Goal: Information Seeking & Learning: Learn about a topic

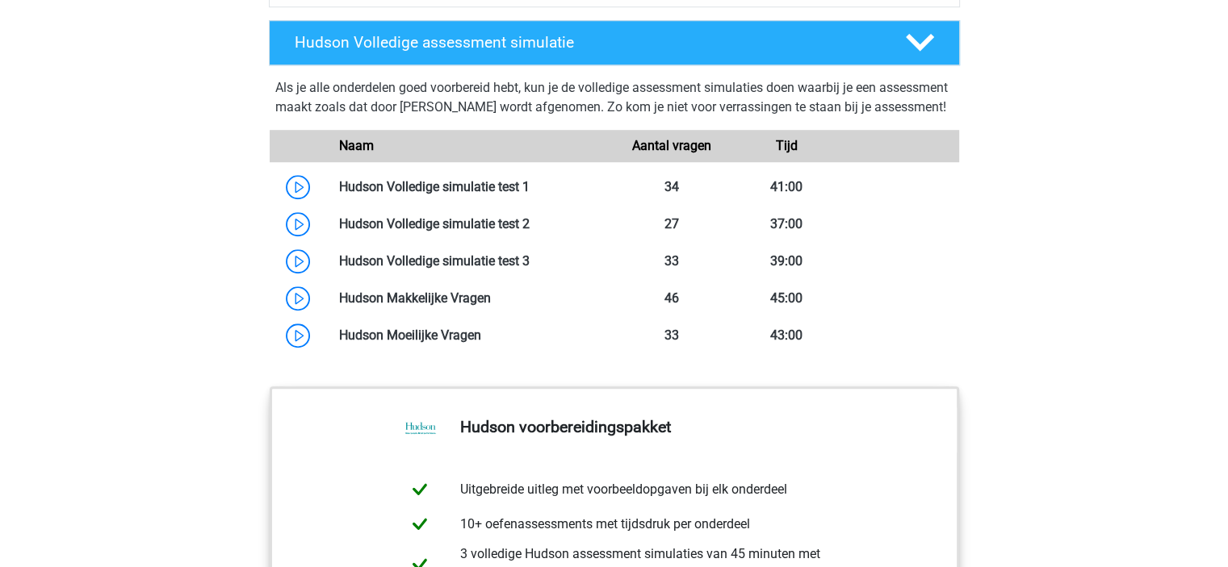
scroll to position [1024, 0]
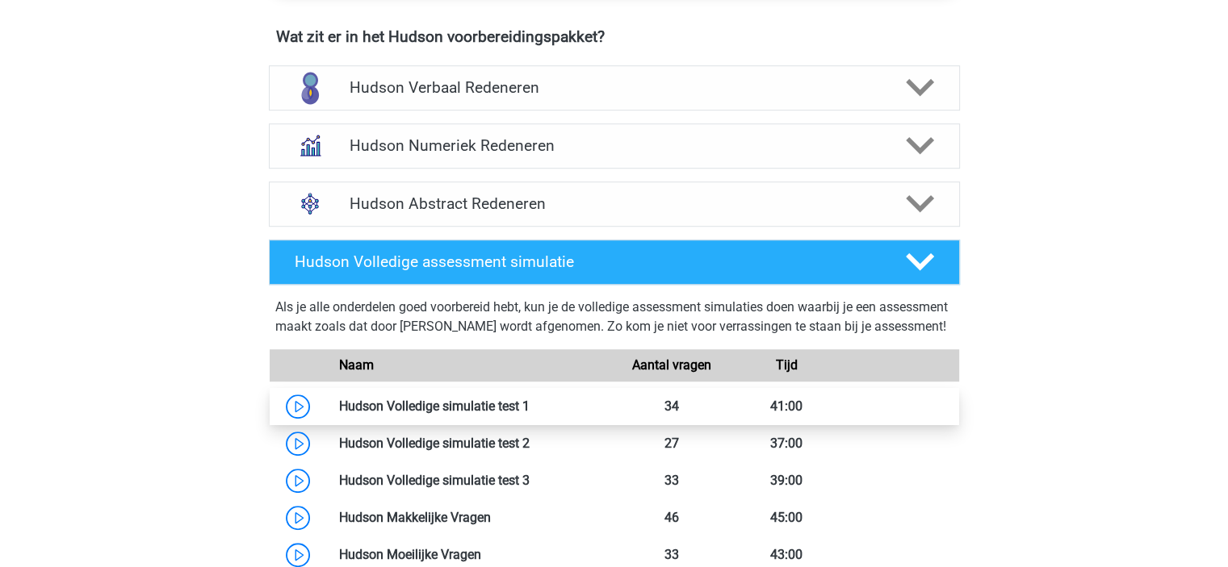
click at [529, 414] on link at bounding box center [529, 406] width 0 height 15
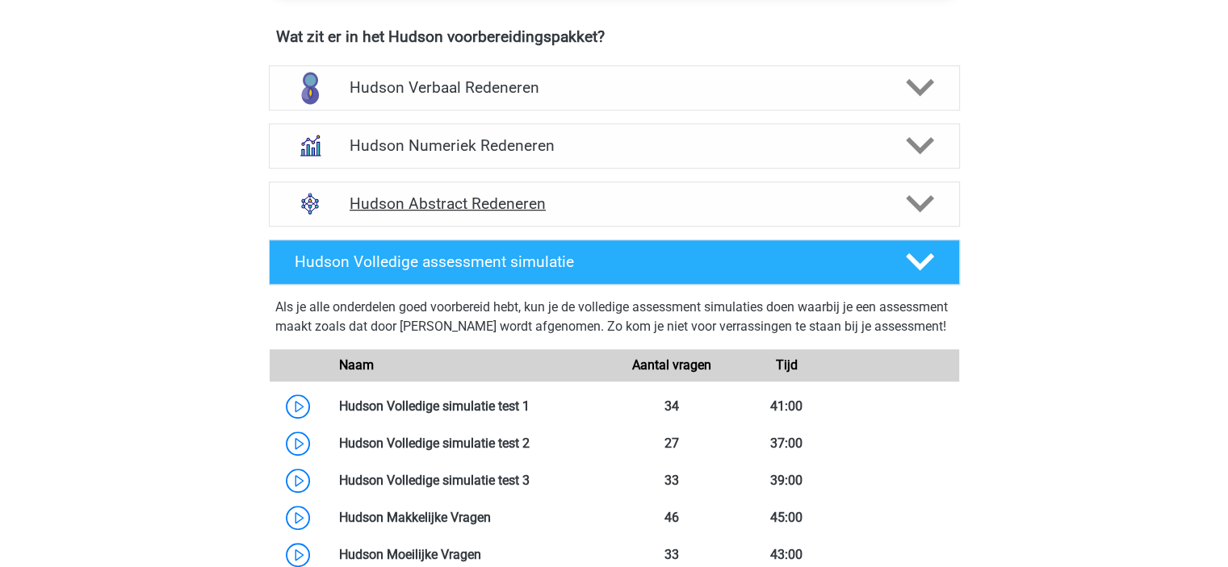
click at [617, 201] on h4 "Hudson Abstract Redeneren" at bounding box center [613, 204] width 529 height 19
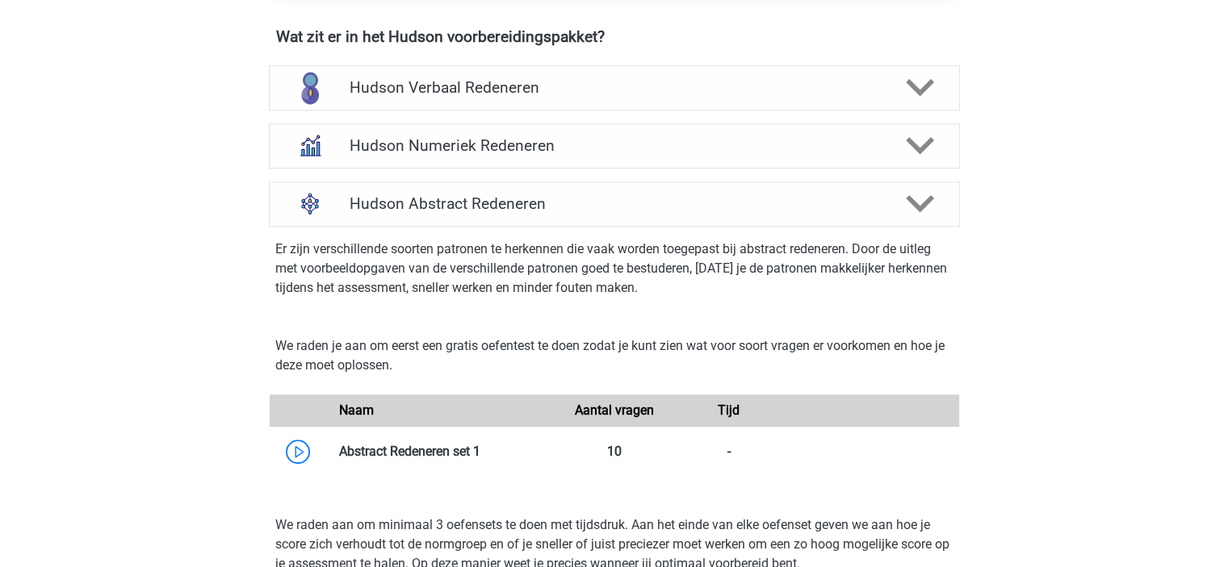
scroll to position [1347, 0]
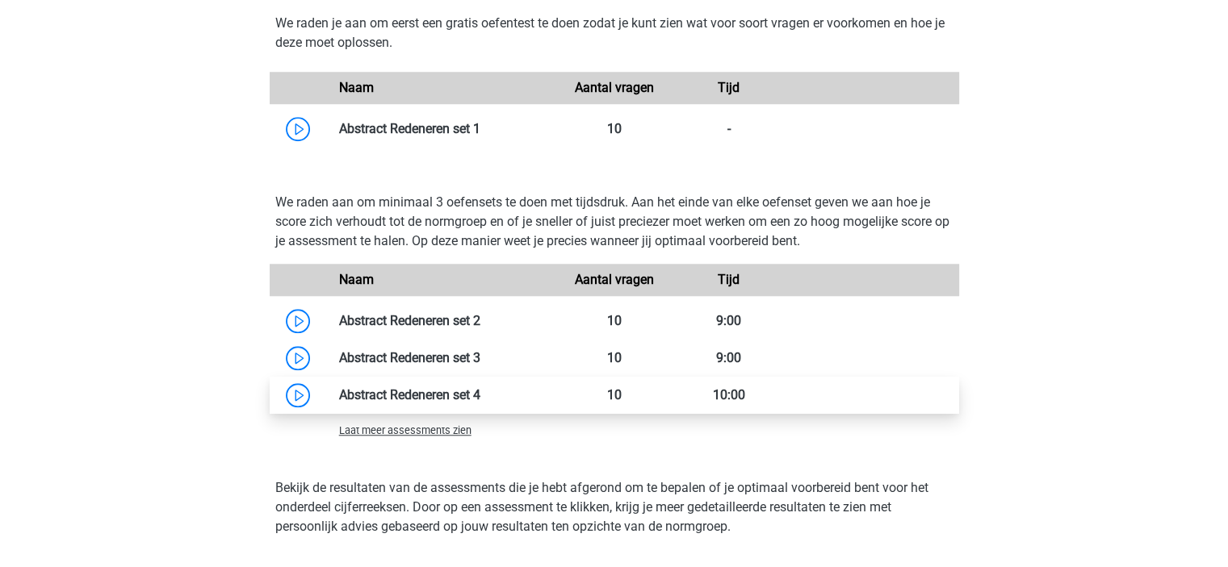
click at [480, 387] on link at bounding box center [480, 394] width 0 height 15
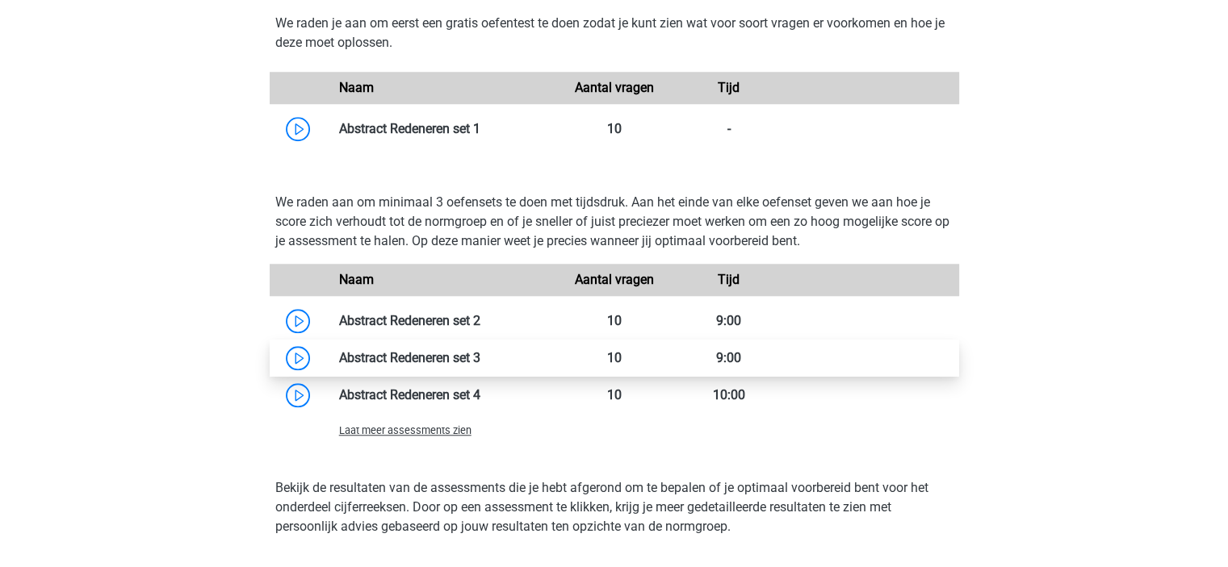
click at [480, 352] on link at bounding box center [480, 357] width 0 height 15
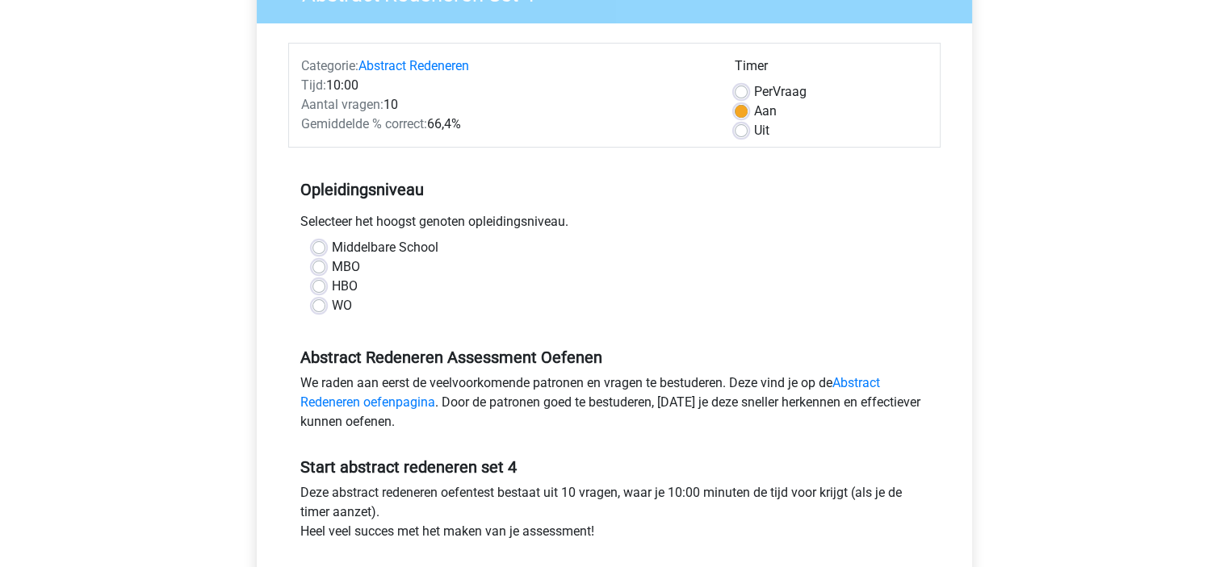
scroll to position [404, 0]
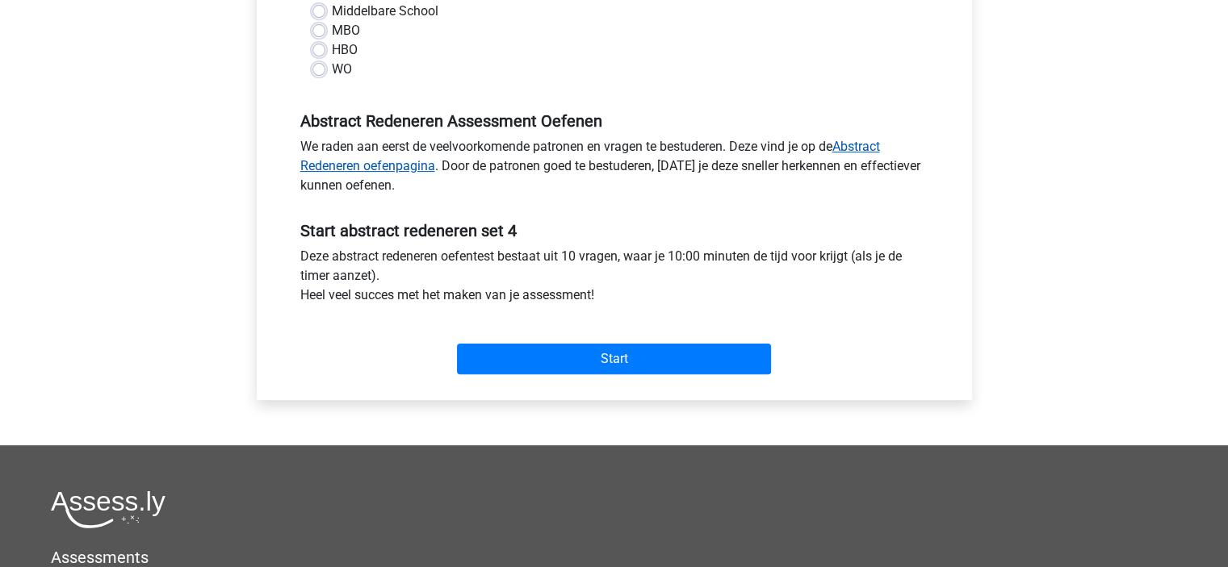
click at [357, 173] on link "Abstract Redeneren oefenpagina" at bounding box center [589, 156] width 579 height 35
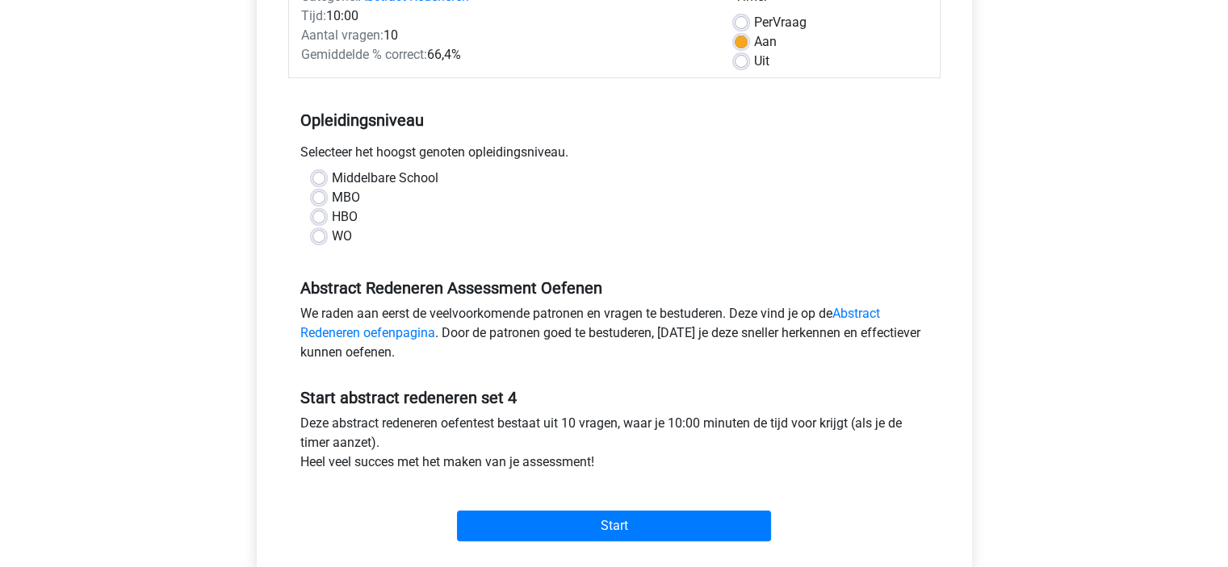
scroll to position [242, 0]
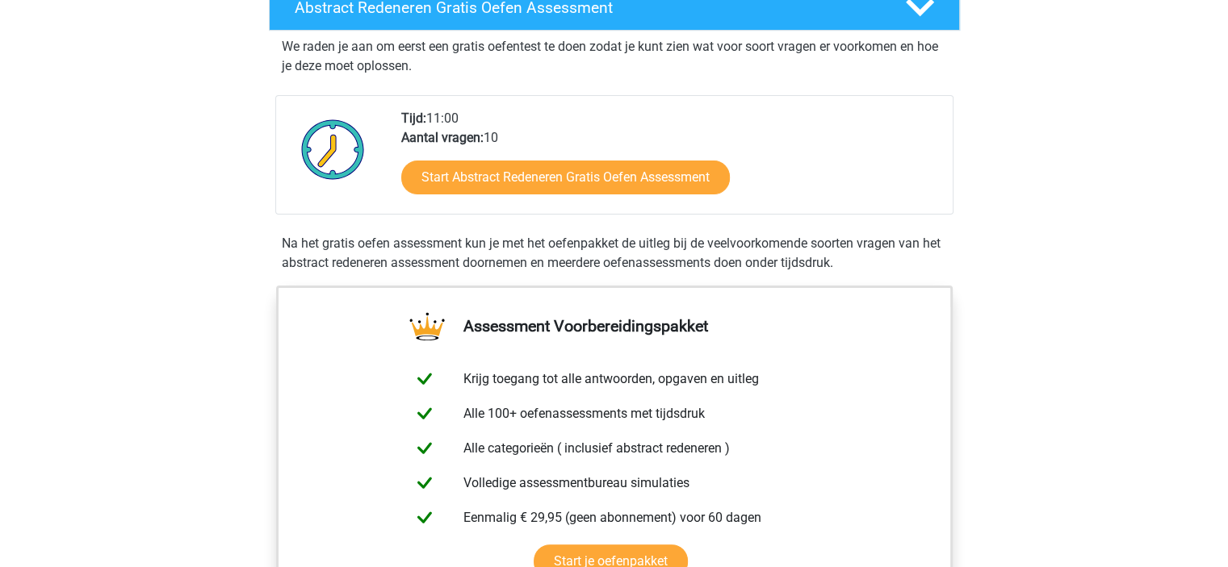
scroll to position [323, 0]
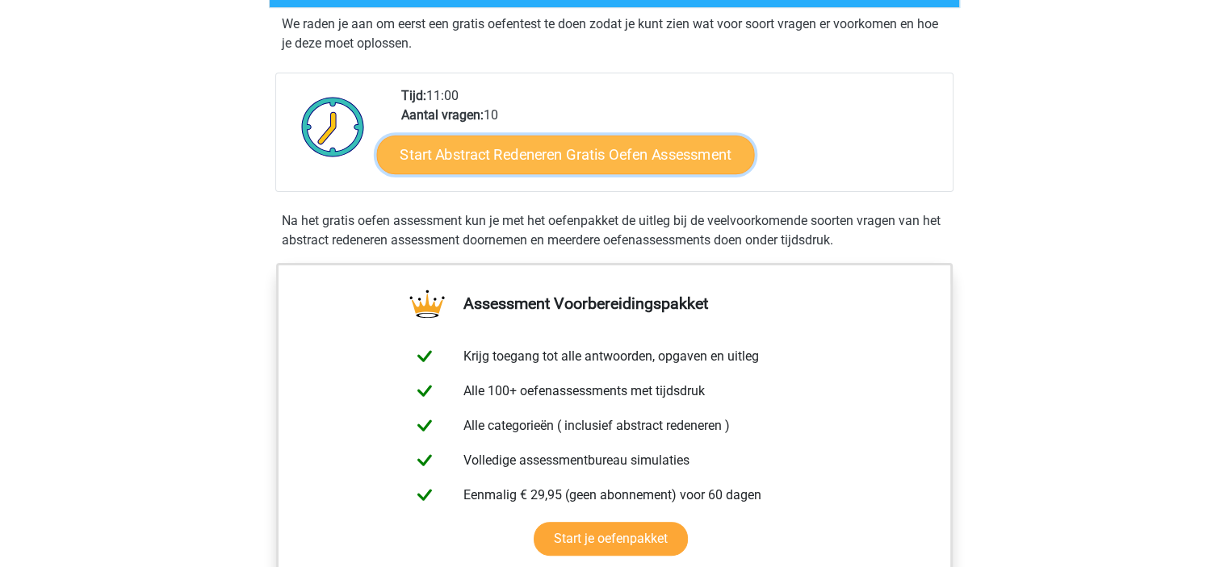
click at [600, 151] on link "Start Abstract Redeneren Gratis Oefen Assessment" at bounding box center [565, 154] width 378 height 39
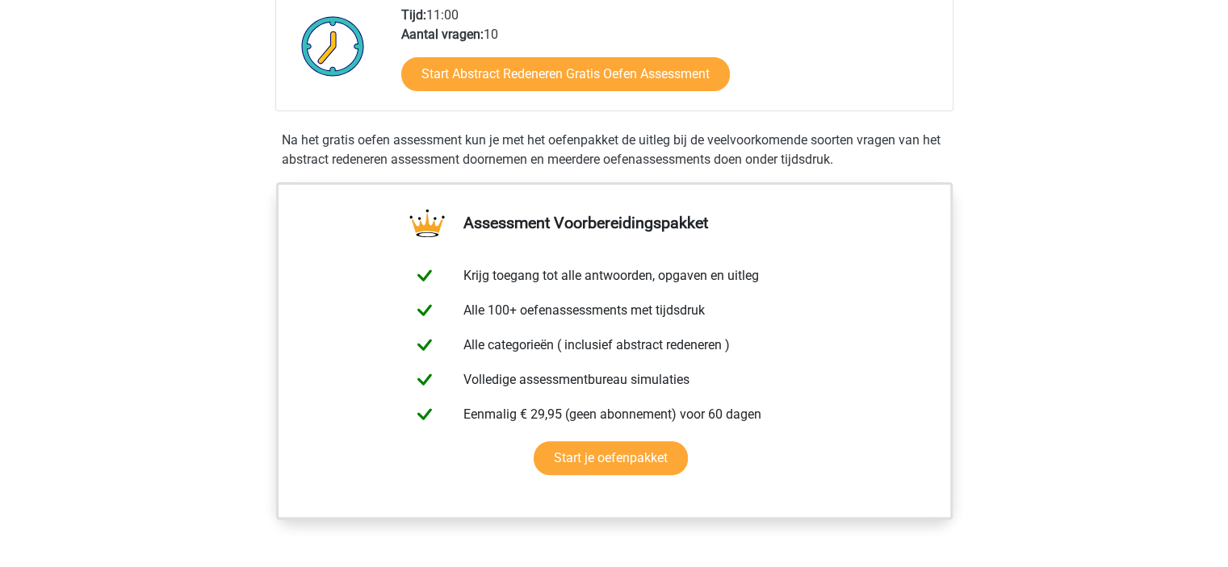
scroll to position [161, 0]
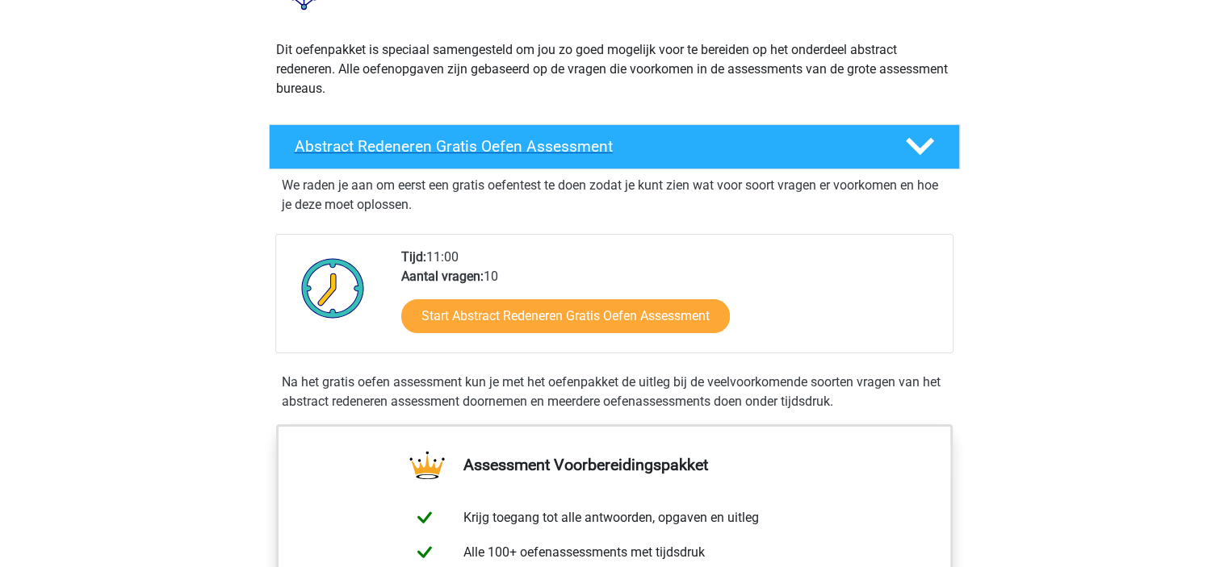
click at [562, 144] on h4 "Abstract Redeneren Gratis Oefen Assessment" at bounding box center [587, 146] width 584 height 19
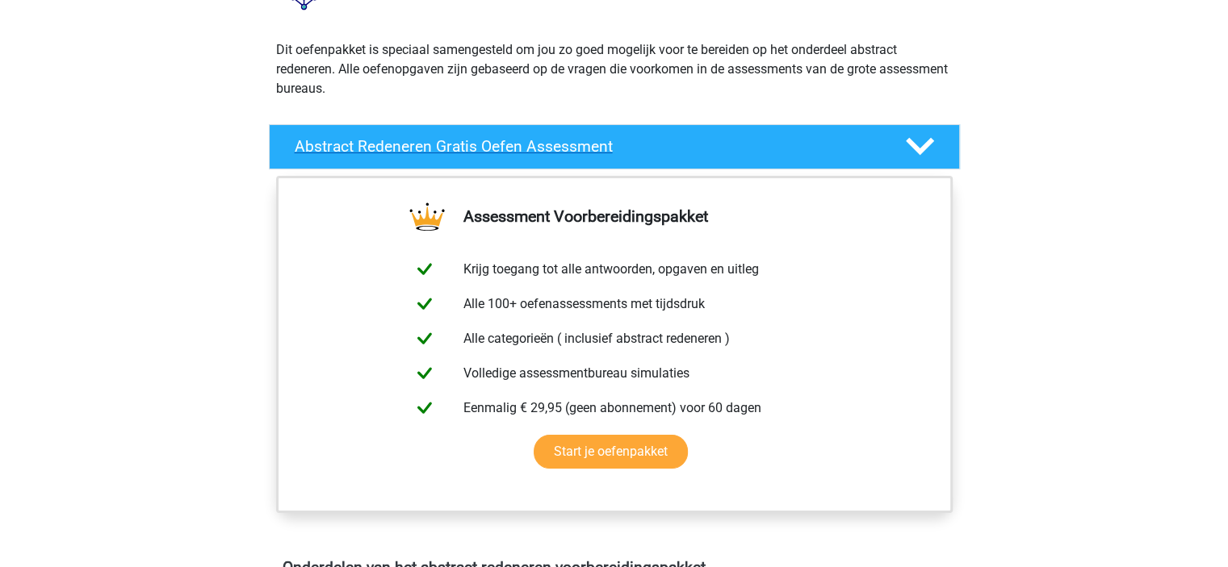
click at [562, 144] on h4 "Abstract Redeneren Gratis Oefen Assessment" at bounding box center [587, 146] width 584 height 19
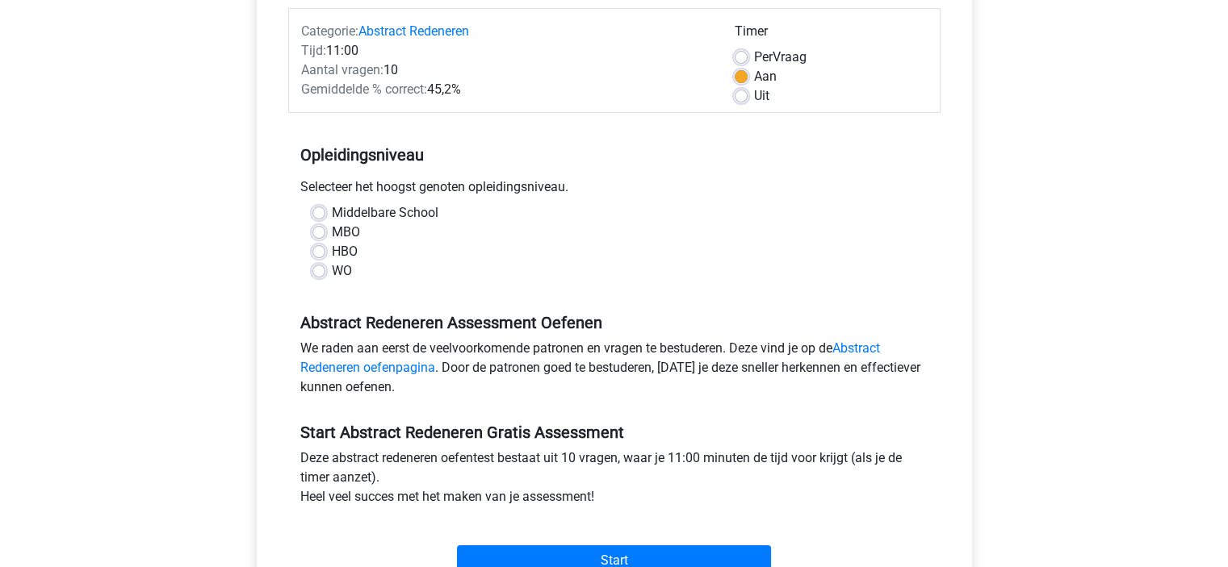
scroll to position [404, 0]
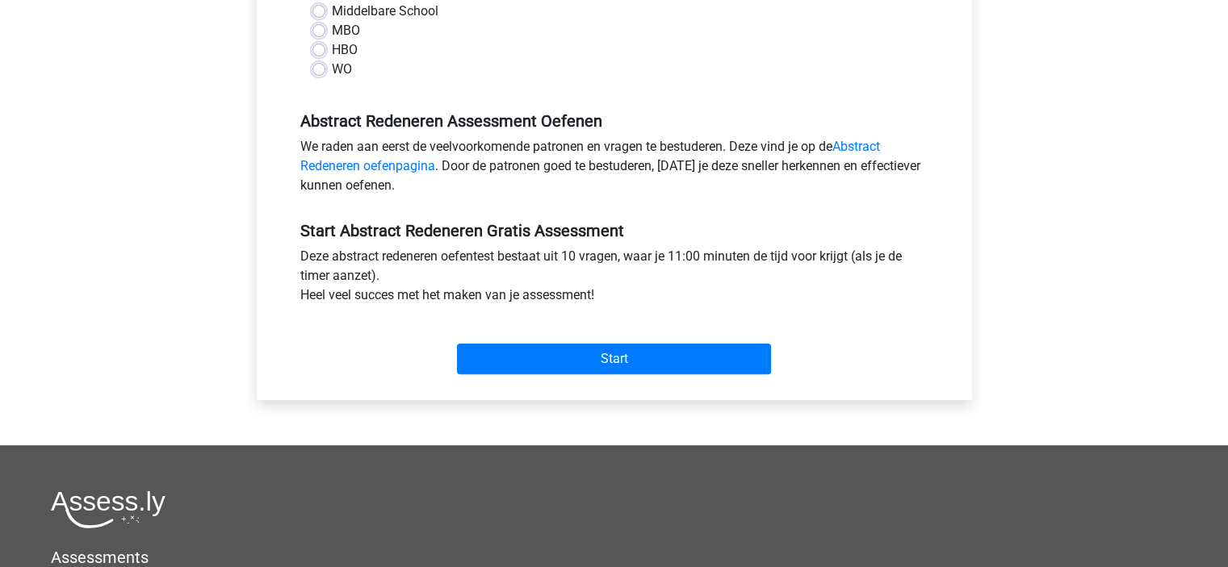
click at [332, 16] on label "Middelbare School" at bounding box center [385, 11] width 107 height 19
click at [321, 16] on input "Middelbare School" at bounding box center [318, 10] width 13 height 16
radio input "true"
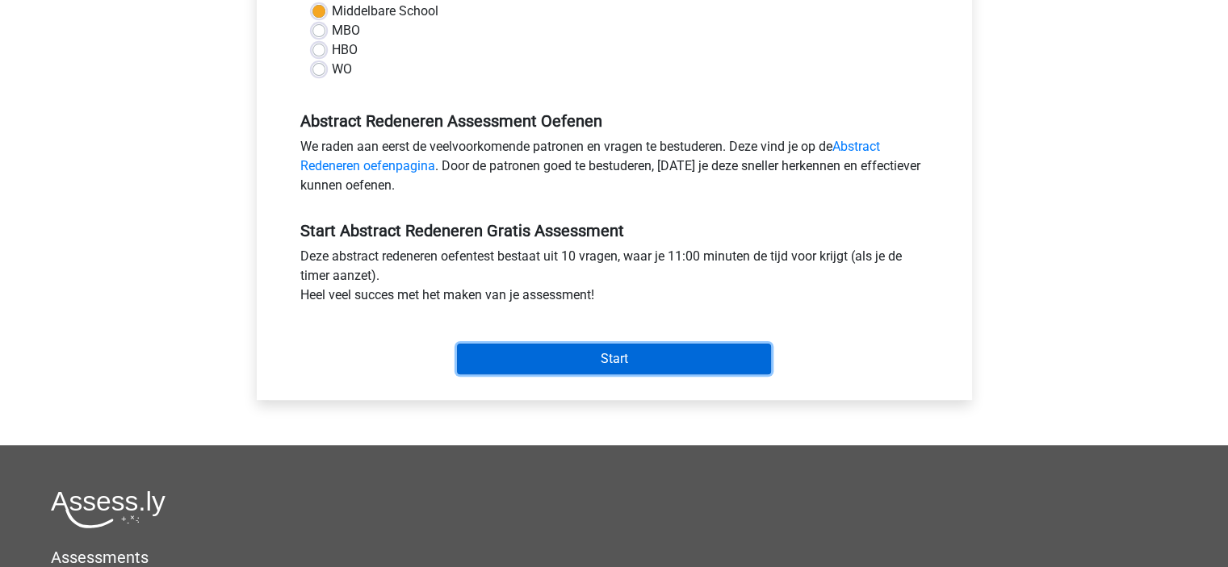
click at [573, 358] on input "Start" at bounding box center [614, 359] width 314 height 31
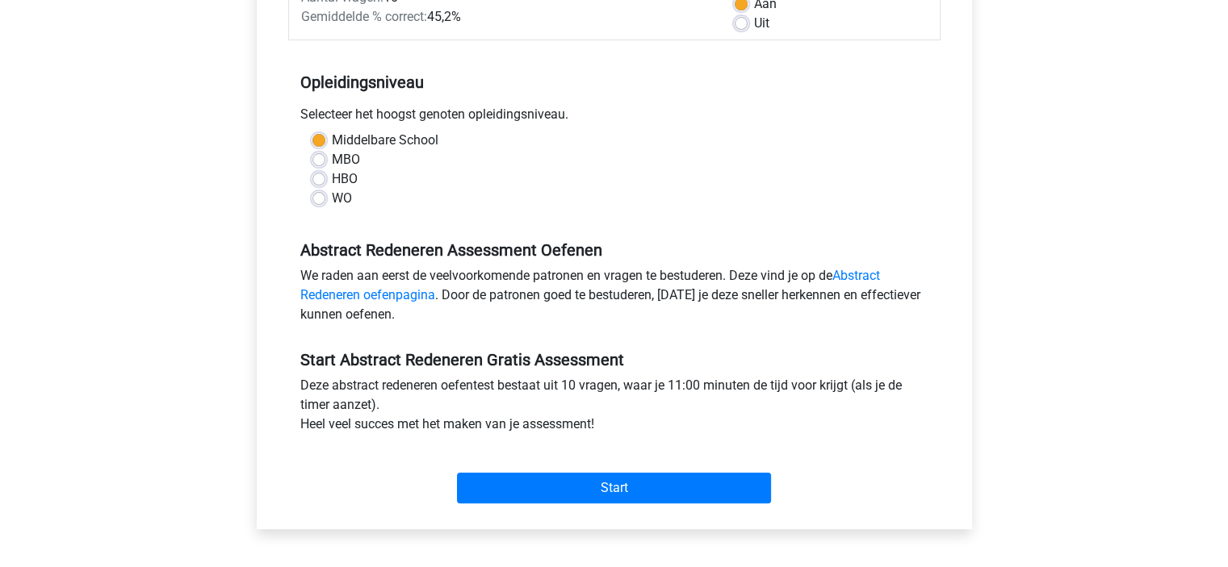
scroll to position [81, 0]
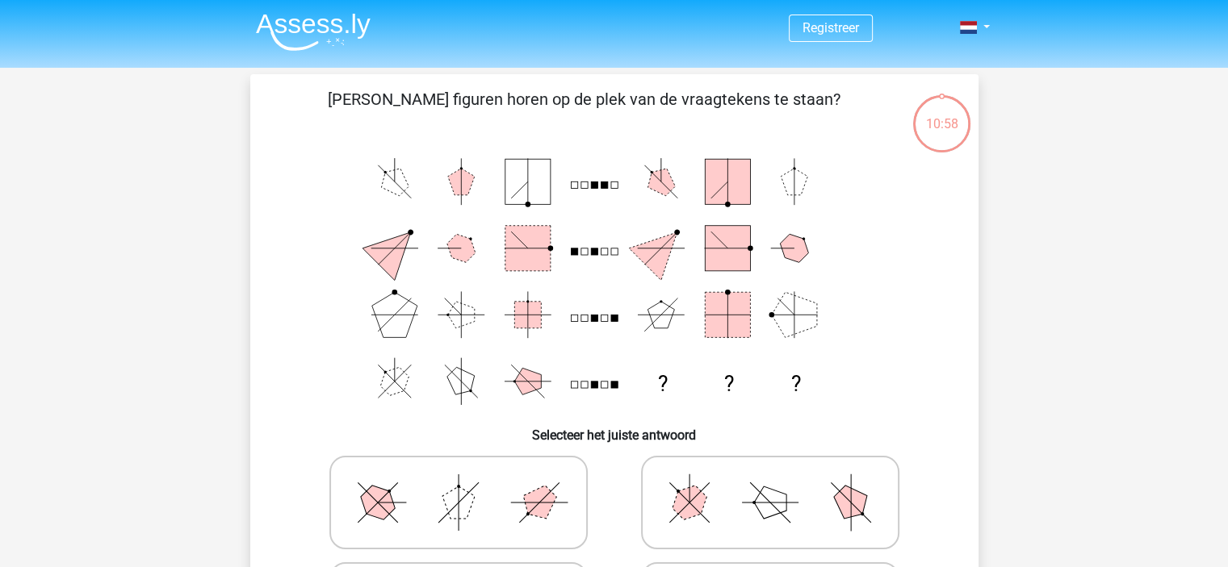
scroll to position [323, 0]
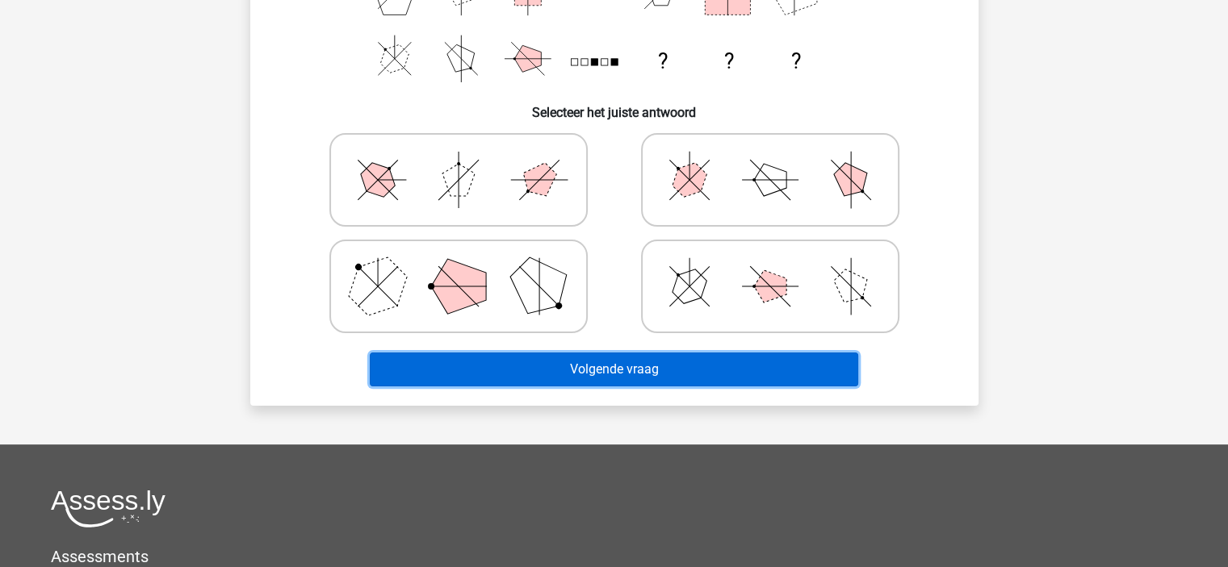
click at [653, 364] on button "Volgende vraag" at bounding box center [614, 370] width 488 height 34
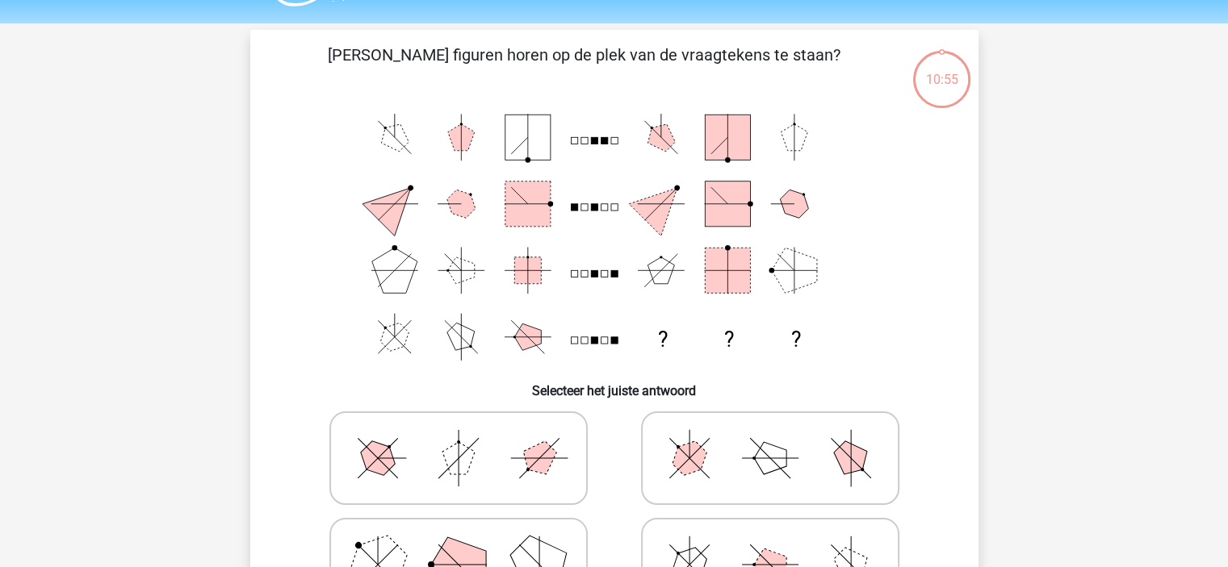
scroll to position [0, 0]
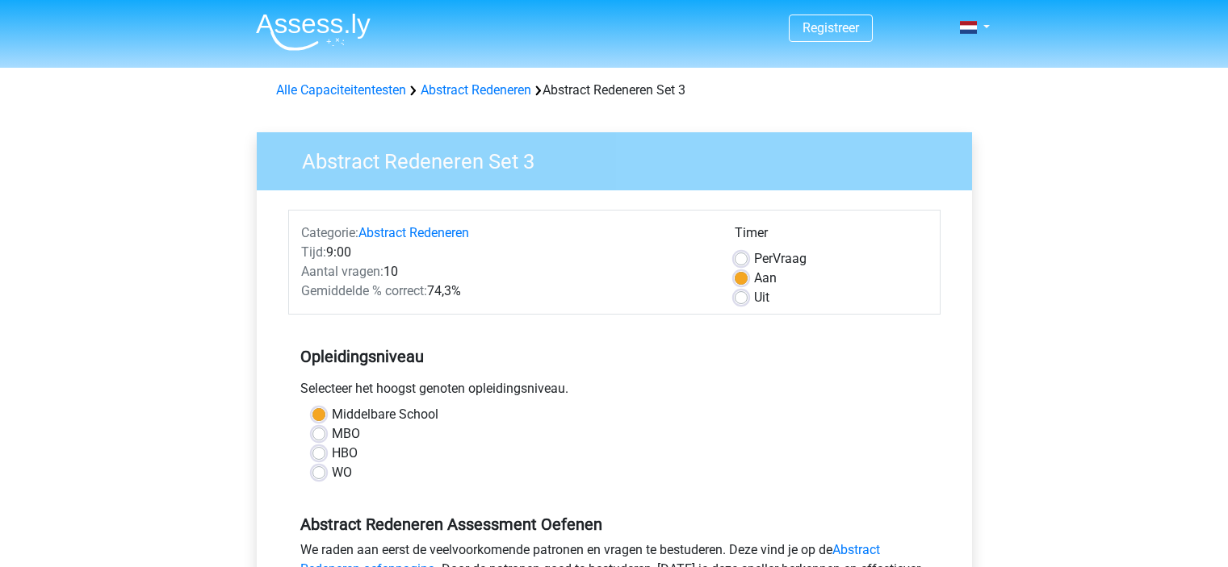
scroll to position [404, 0]
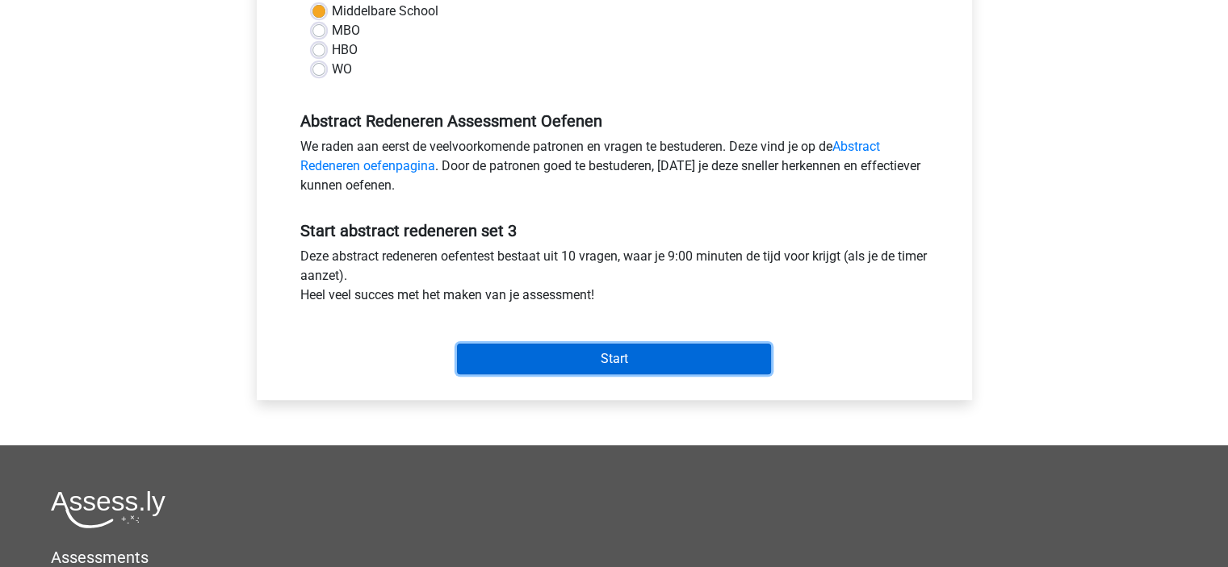
click at [589, 357] on input "Start" at bounding box center [614, 359] width 314 height 31
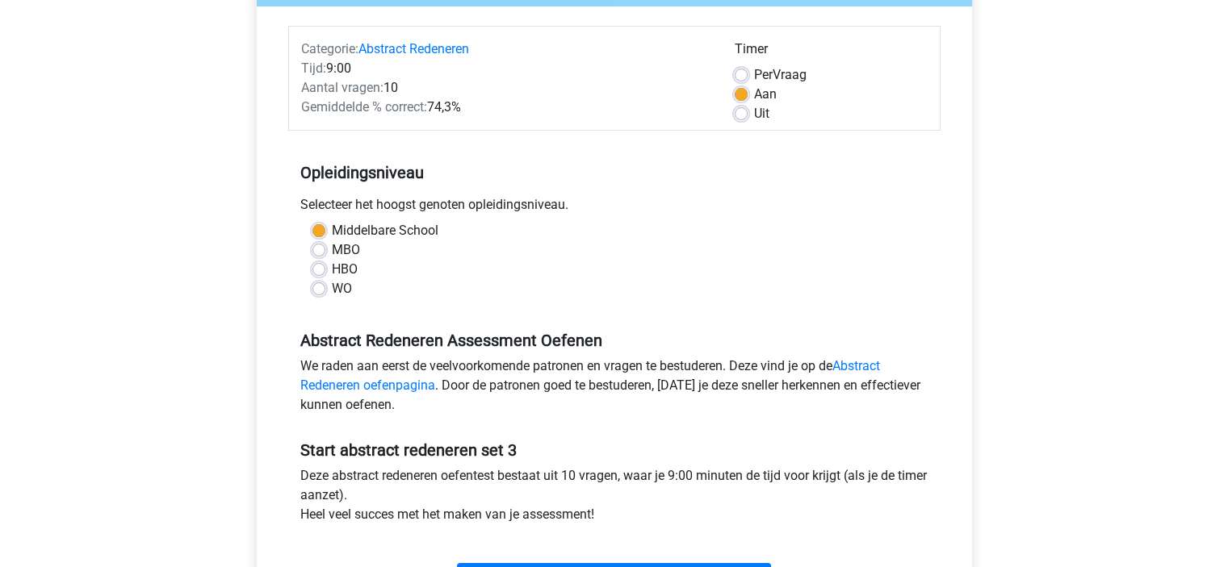
scroll to position [0, 0]
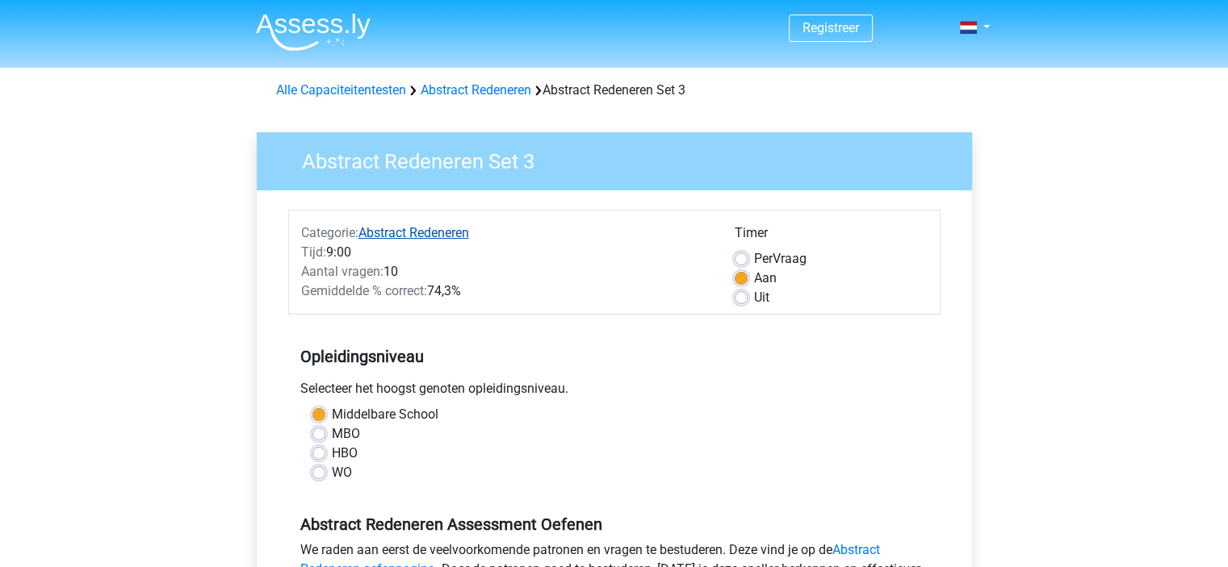
click at [410, 229] on link "Abstract Redeneren" at bounding box center [413, 232] width 111 height 15
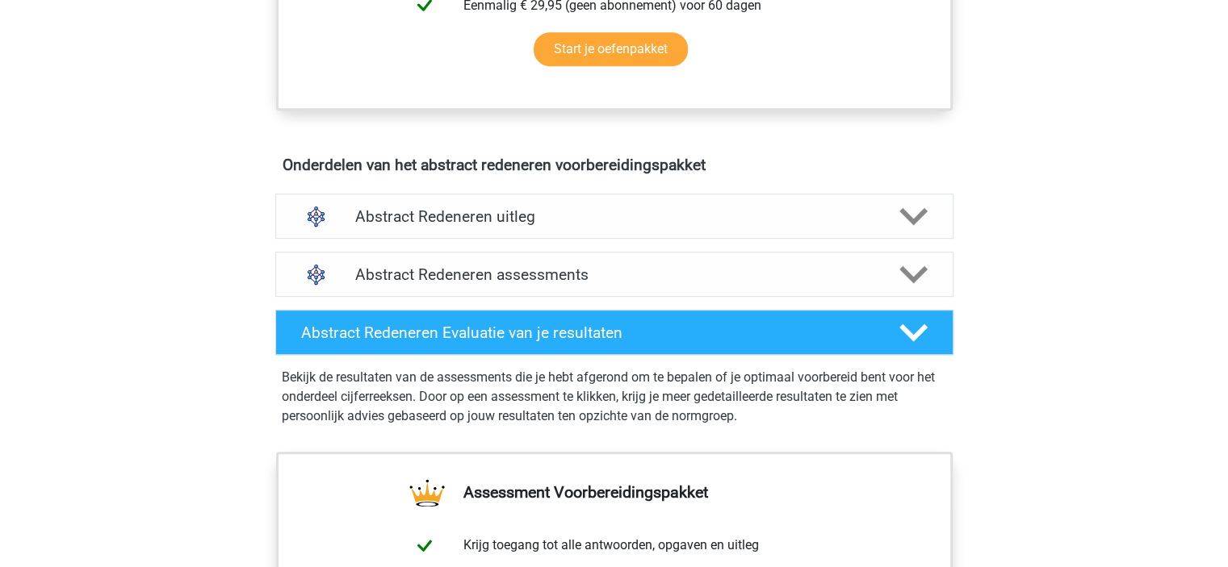
scroll to position [888, 0]
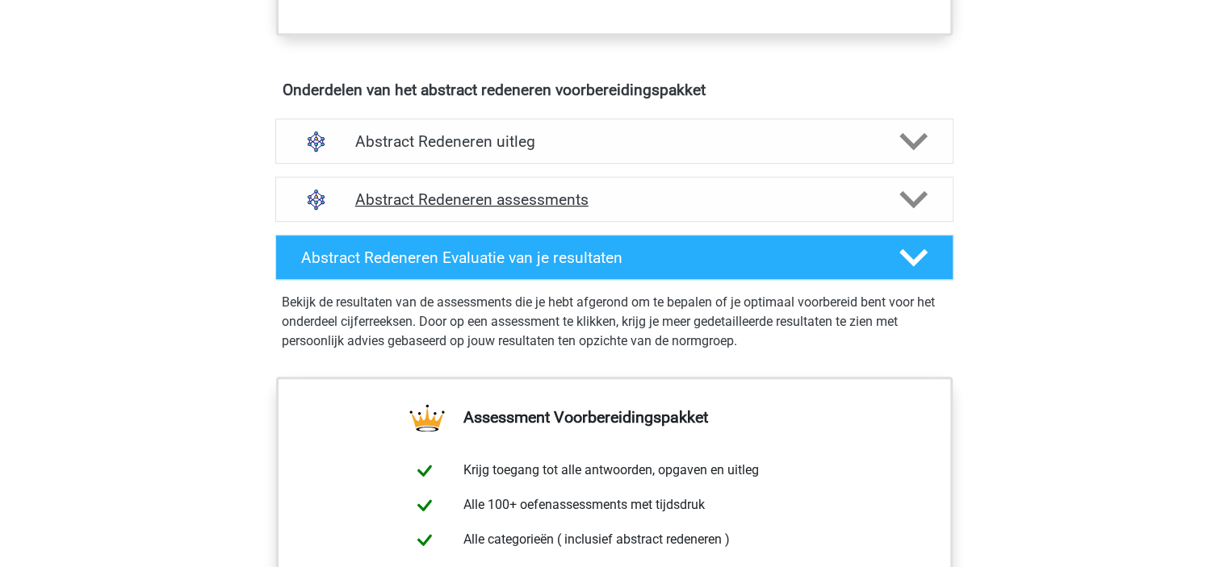
click at [576, 199] on h4 "Abstract Redeneren assessments" at bounding box center [614, 199] width 518 height 19
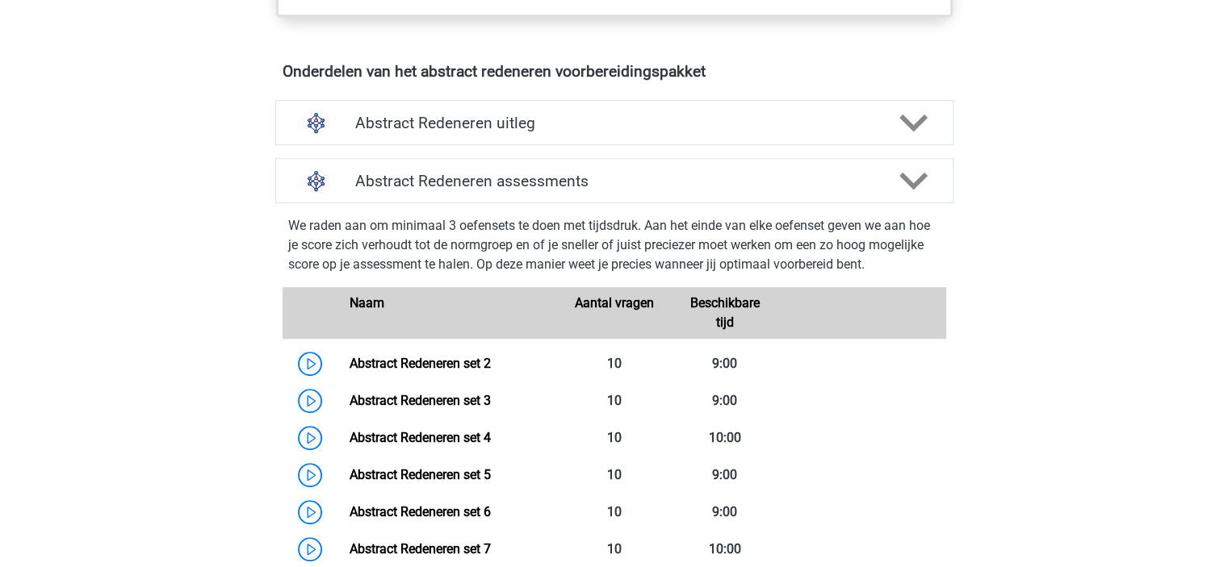
scroll to position [1211, 0]
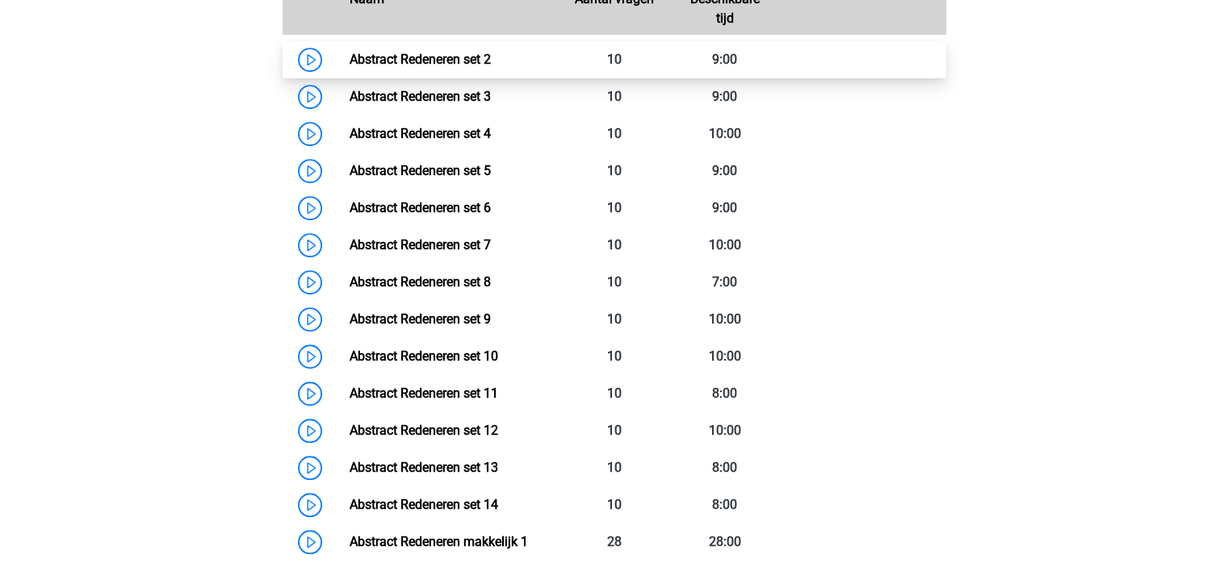
click at [475, 55] on link "Abstract Redeneren set 2" at bounding box center [419, 59] width 141 height 15
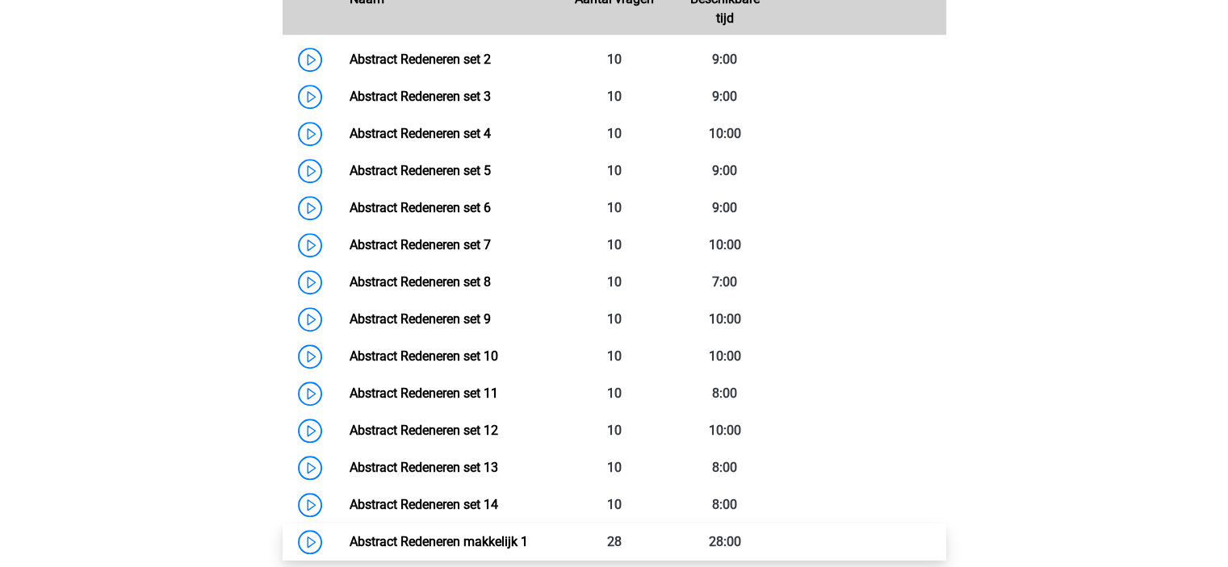
click at [440, 538] on link "Abstract Redeneren makkelijk 1" at bounding box center [438, 541] width 178 height 15
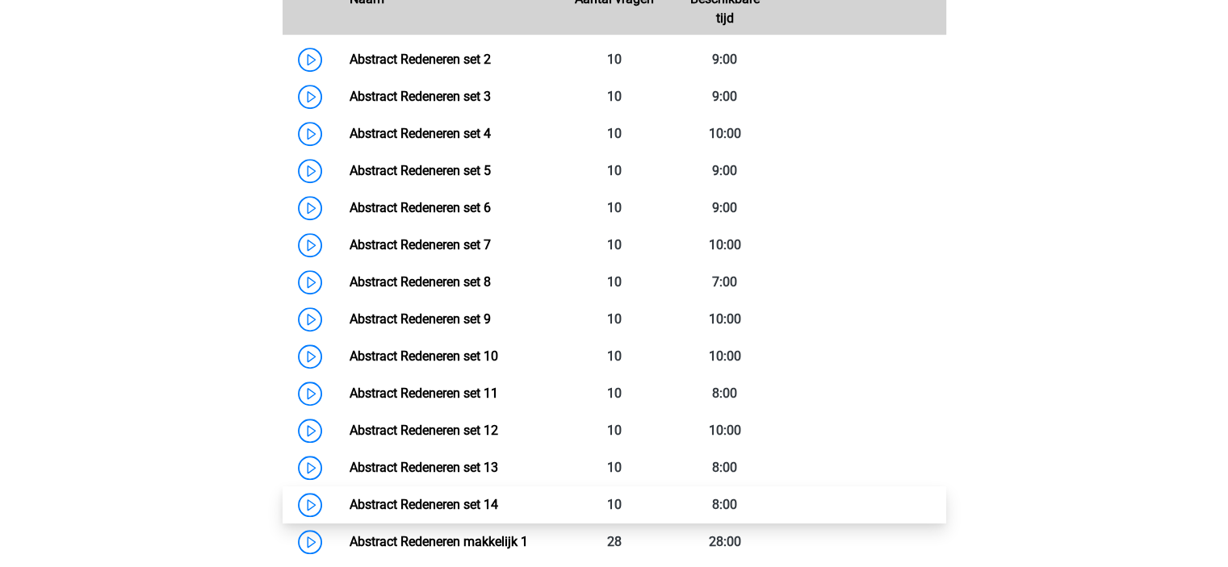
click at [459, 501] on link "Abstract Redeneren set 14" at bounding box center [423, 504] width 149 height 15
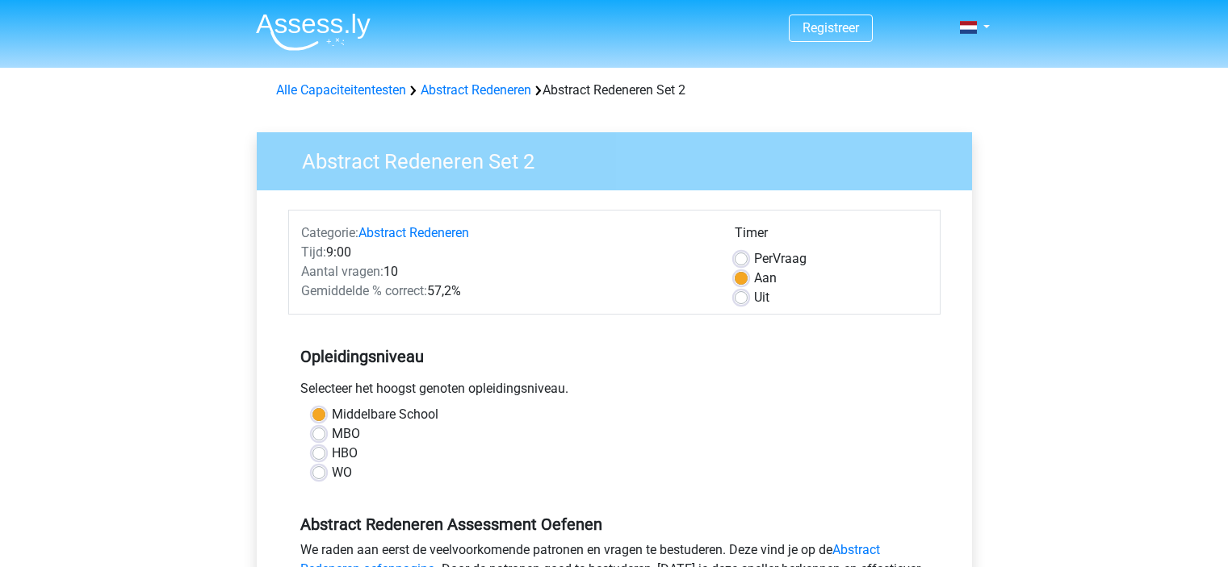
scroll to position [242, 0]
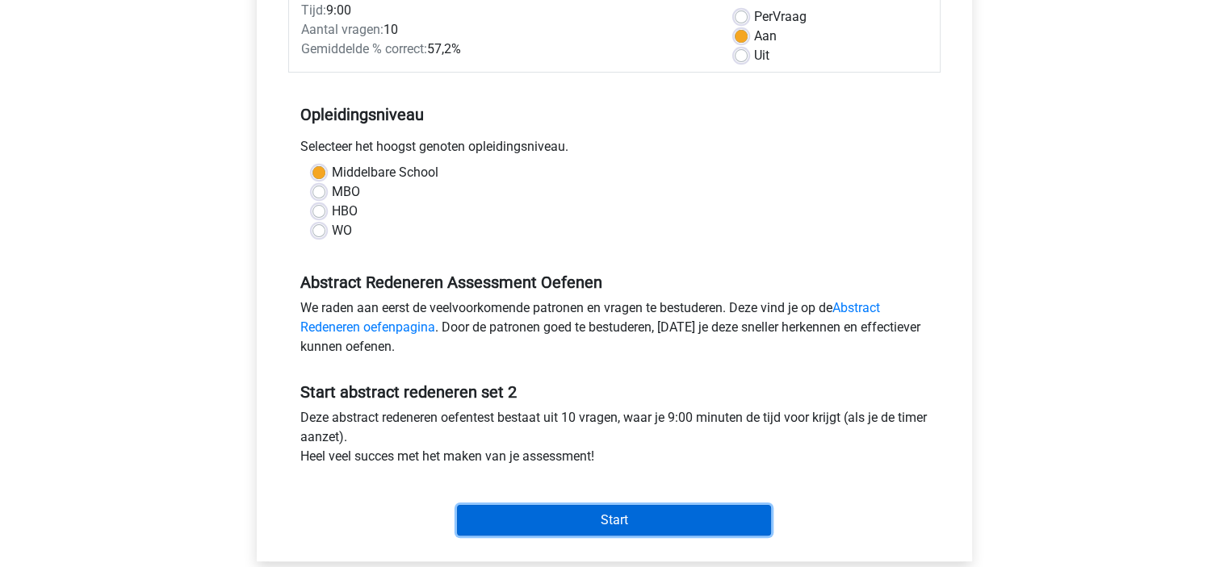
click at [583, 516] on input "Start" at bounding box center [614, 520] width 314 height 31
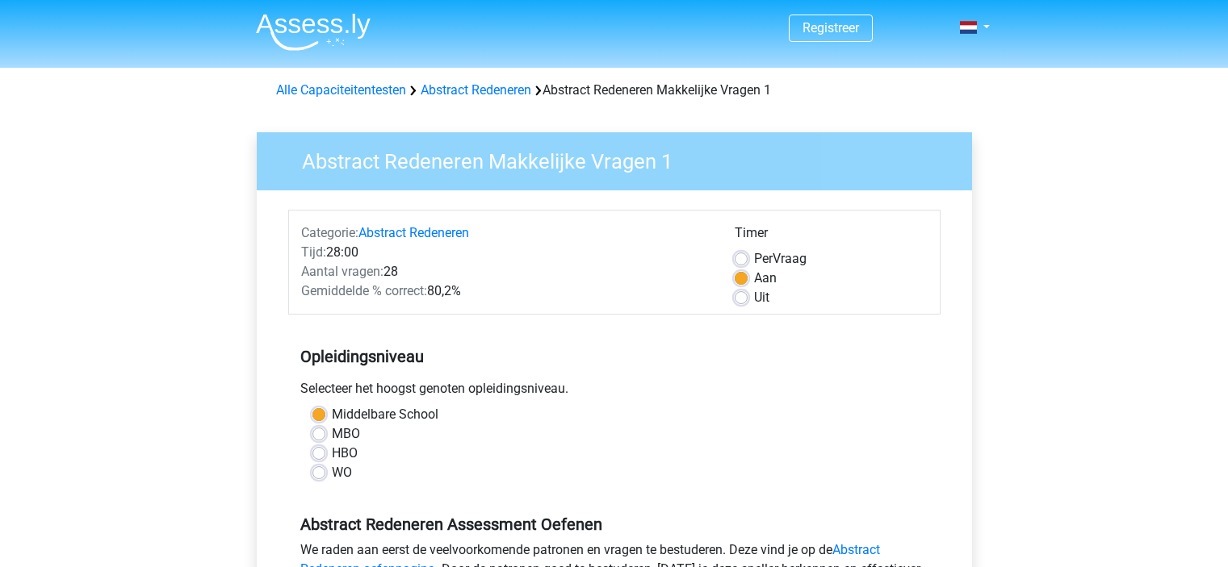
scroll to position [323, 0]
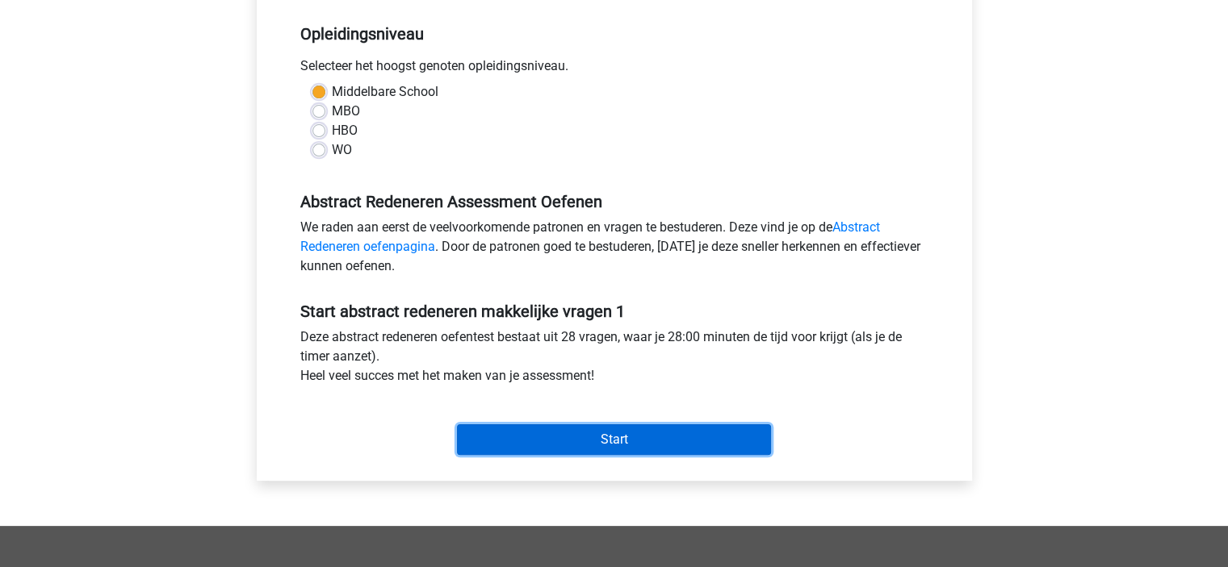
click at [587, 429] on input "Start" at bounding box center [614, 440] width 314 height 31
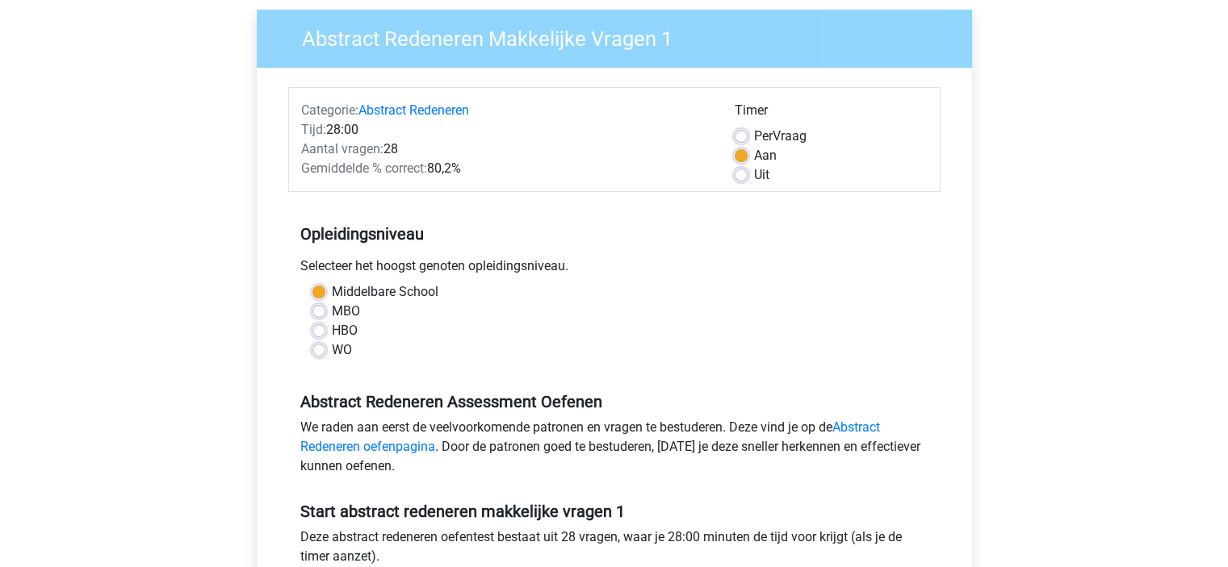
scroll to position [0, 0]
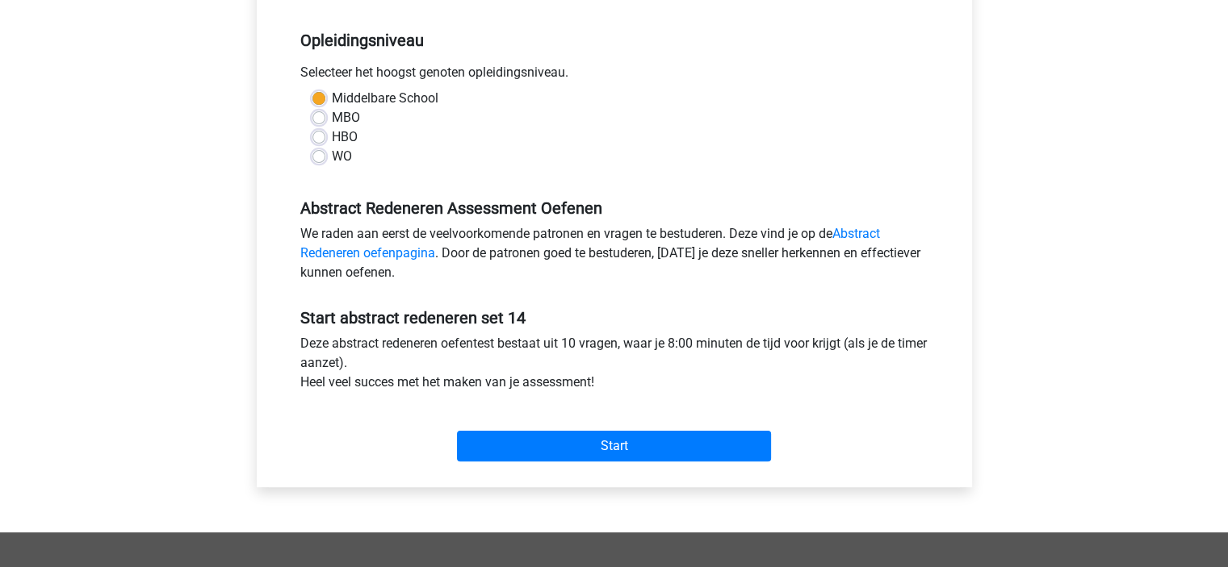
scroll to position [404, 0]
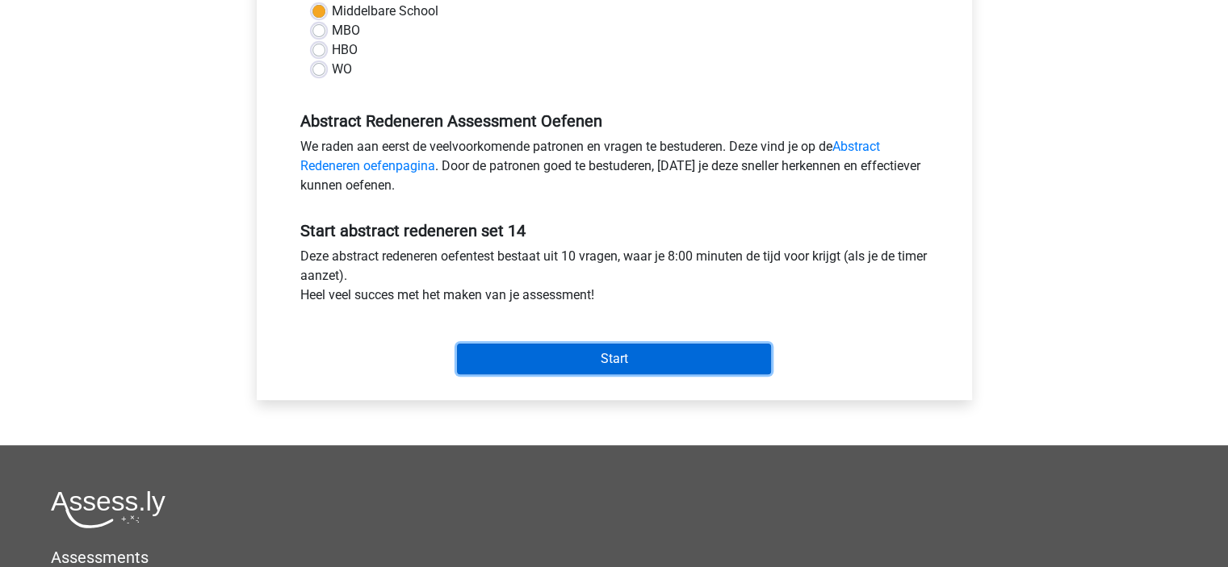
click at [570, 359] on input "Start" at bounding box center [614, 359] width 314 height 31
